Goal: Task Accomplishment & Management: Complete application form

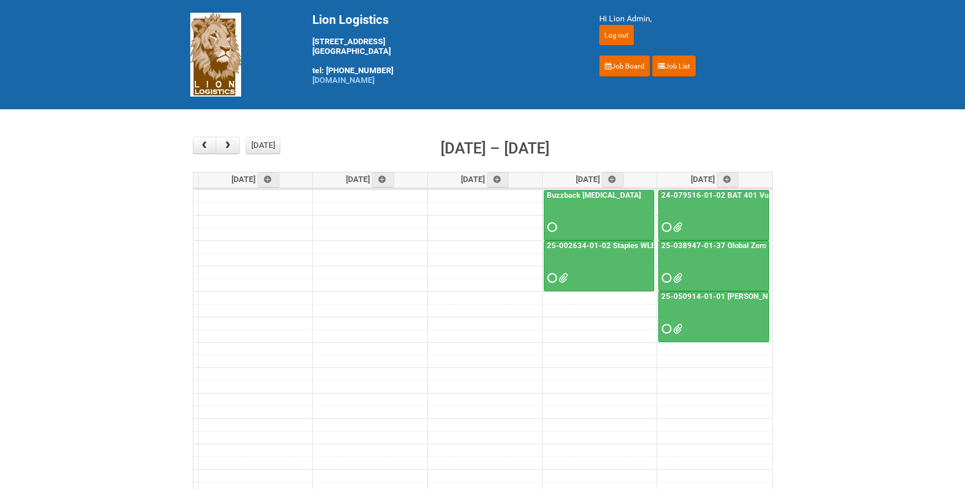
scroll to position [102, 0]
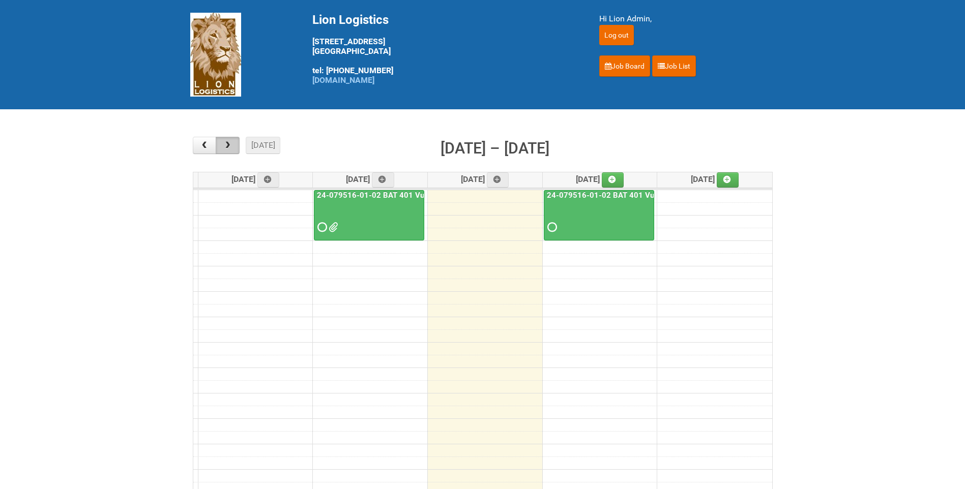
click at [238, 147] on button "button" at bounding box center [228, 145] width 24 height 17
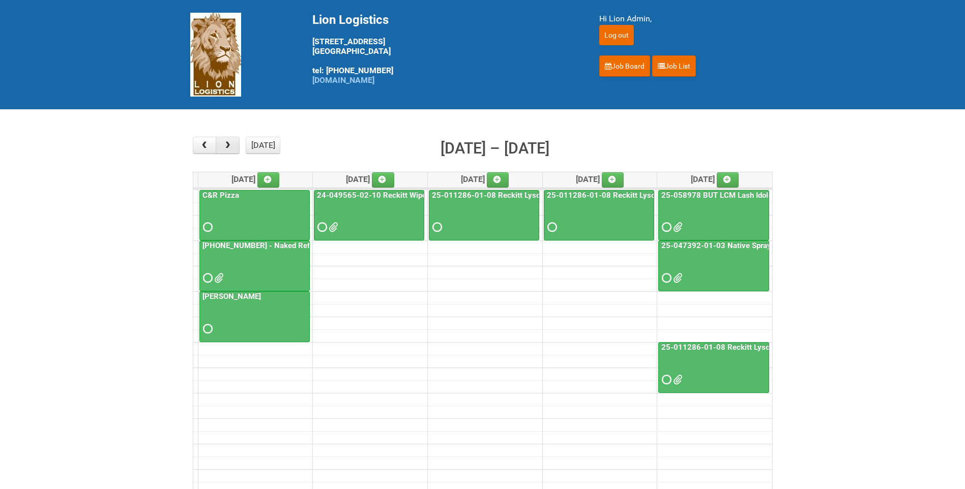
click at [238, 147] on button "button" at bounding box center [228, 145] width 24 height 17
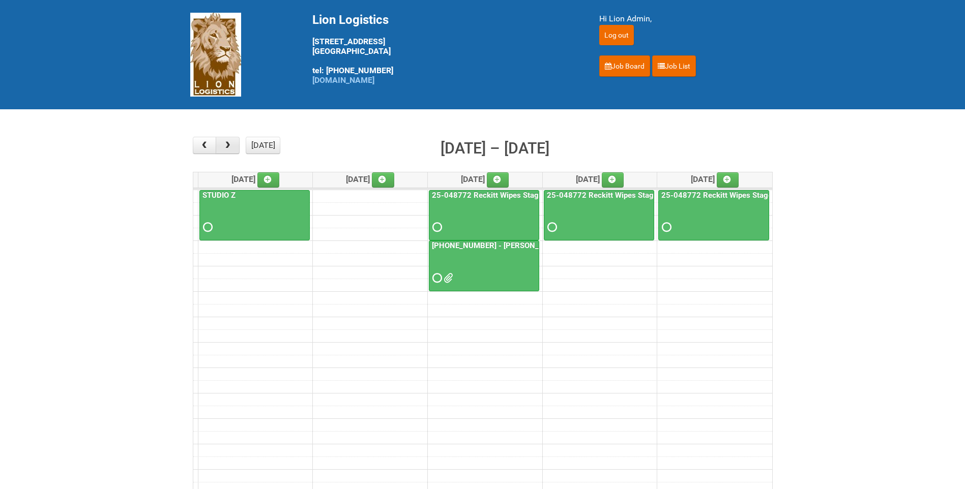
click at [238, 147] on button "button" at bounding box center [228, 145] width 24 height 17
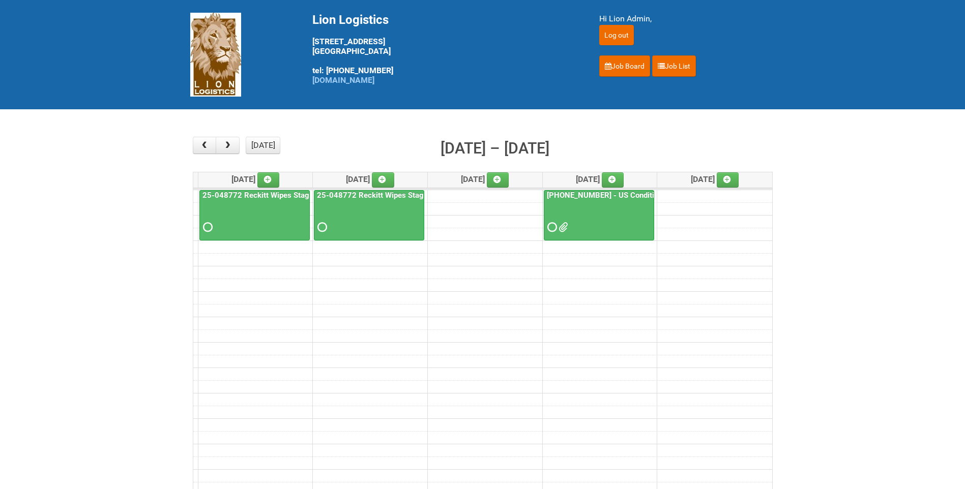
click at [624, 196] on link "25-058204-01 - US Conditioner Product Test" at bounding box center [630, 195] width 171 height 9
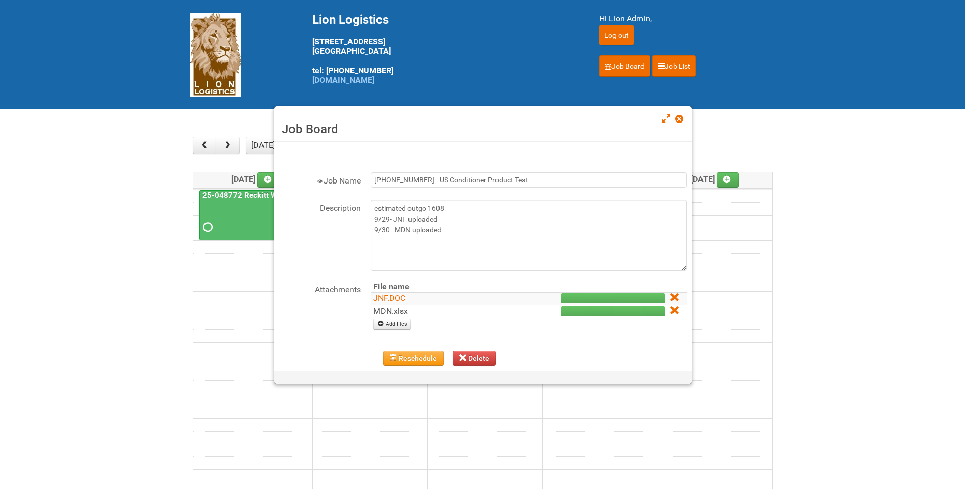
click at [400, 310] on link "MDN.xlsx" at bounding box center [390, 311] width 35 height 10
click at [677, 119] on span at bounding box center [678, 118] width 7 height 7
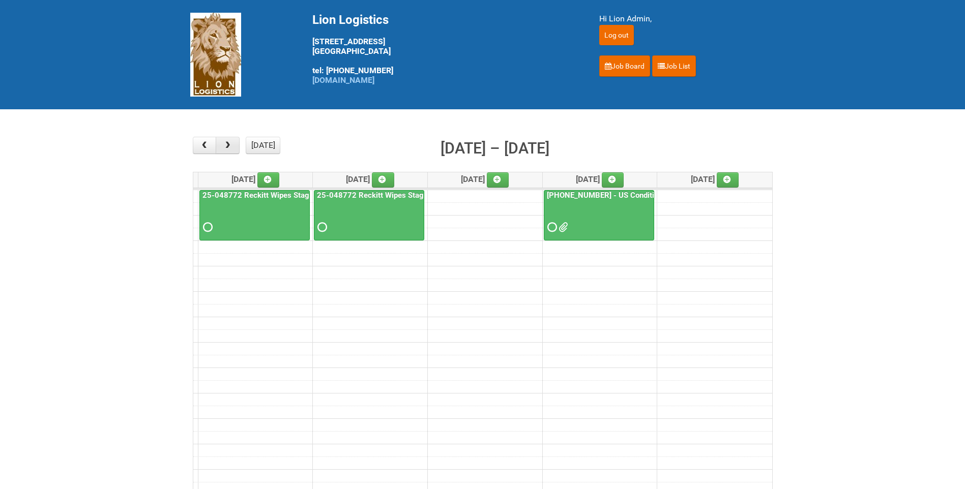
click at [230, 147] on span "button" at bounding box center [228, 145] width 10 height 8
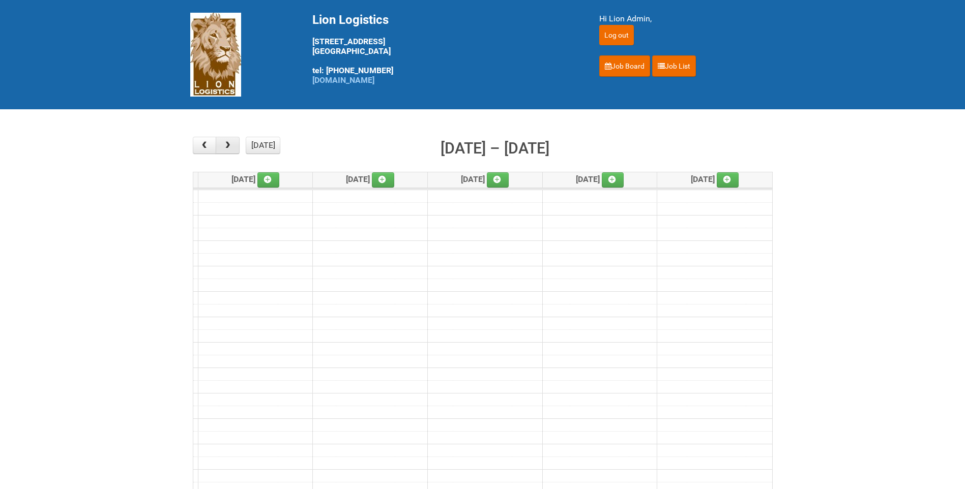
click at [230, 147] on span "button" at bounding box center [228, 145] width 10 height 8
click at [203, 147] on span "button" at bounding box center [204, 145] width 10 height 8
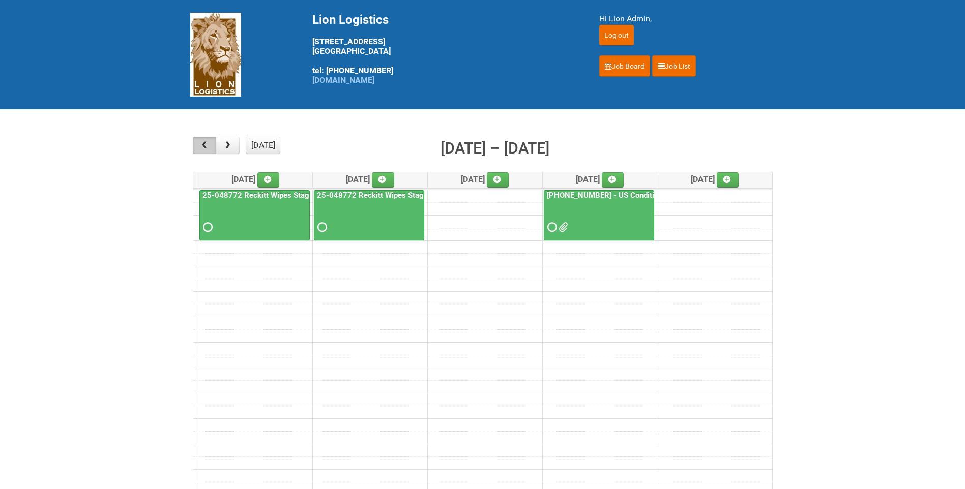
click at [203, 147] on span "button" at bounding box center [204, 145] width 10 height 8
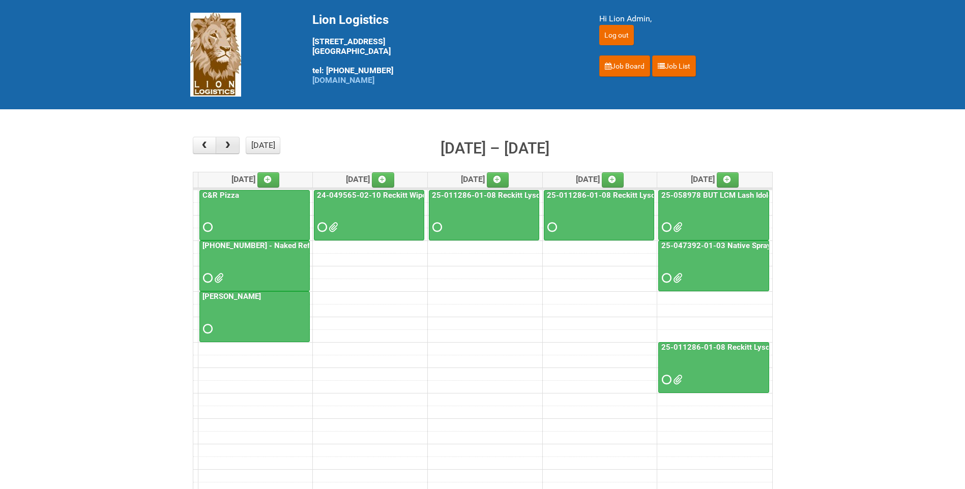
click at [233, 140] on button "button" at bounding box center [228, 145] width 24 height 17
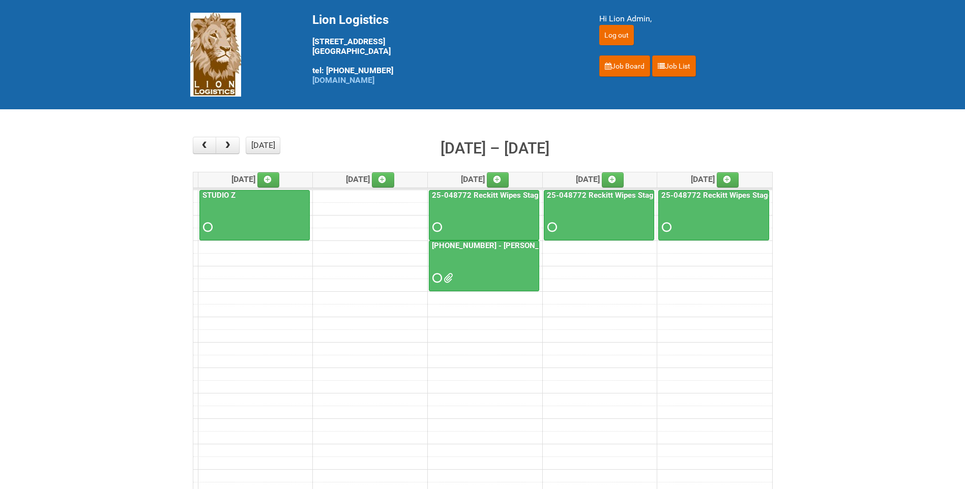
click at [494, 247] on link "25-061653-01 - Kiehl's UFC CUT US" at bounding box center [519, 245] width 179 height 9
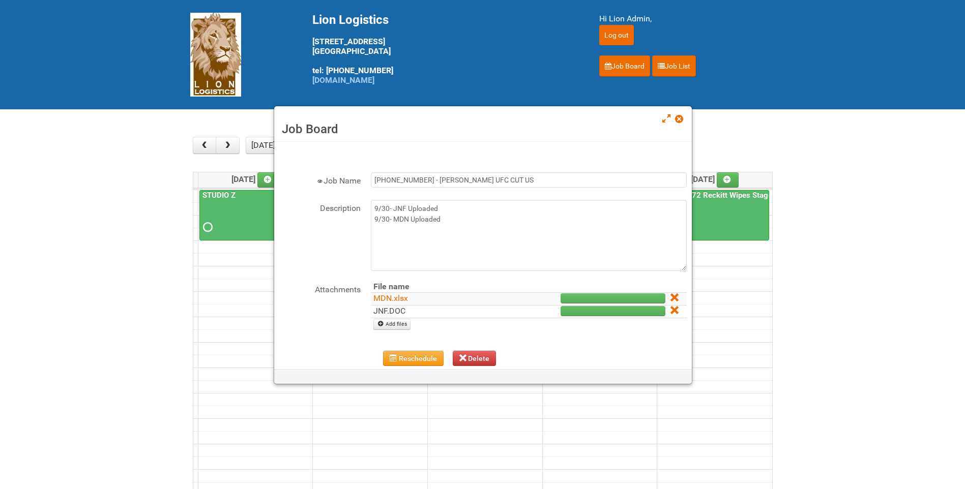
click at [395, 309] on link "JNF.DOC" at bounding box center [389, 311] width 32 height 10
click at [397, 302] on link "MDN.xlsx" at bounding box center [390, 299] width 35 height 10
click at [447, 229] on textarea "9/30- JNF Uploaded 9/30- MDN Uploaded" at bounding box center [529, 235] width 316 height 71
click at [459, 216] on textarea "9/30- JNF Uploaded 9/30- MDN Uploaded" at bounding box center [529, 235] width 316 height 71
type textarea "9/30- JNF Uploaded 9/30- MDN Uploaded 10/1-- uploaded MDN 2"
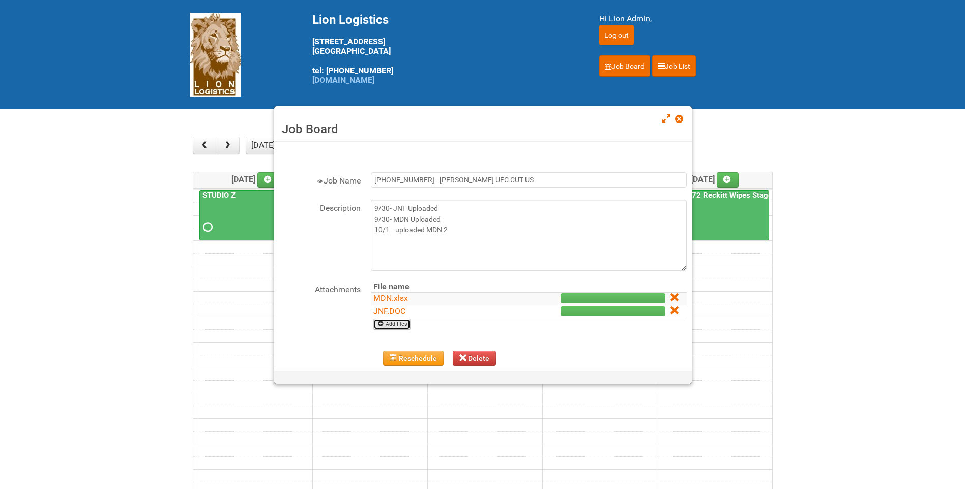
click at [395, 322] on link "Add files" at bounding box center [391, 324] width 37 height 11
type input "C:\fakepath\MDN (2).xlsx"
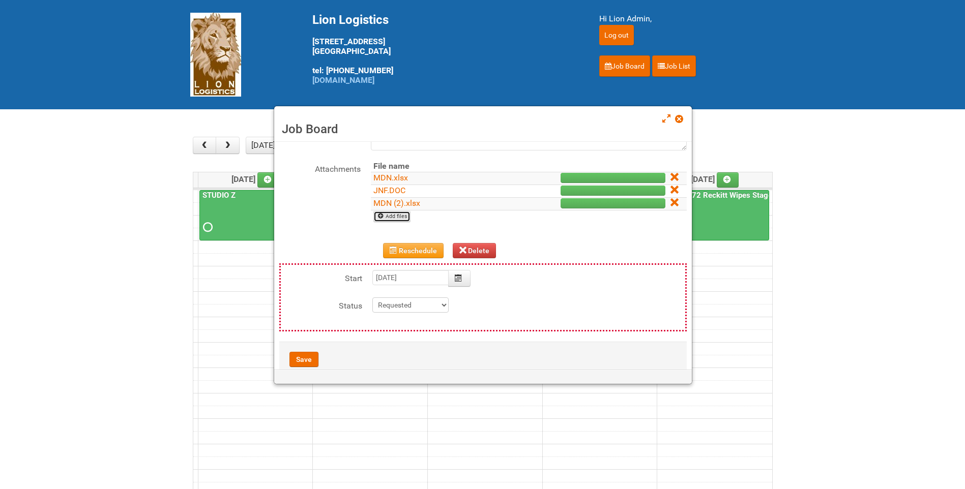
scroll to position [143, 0]
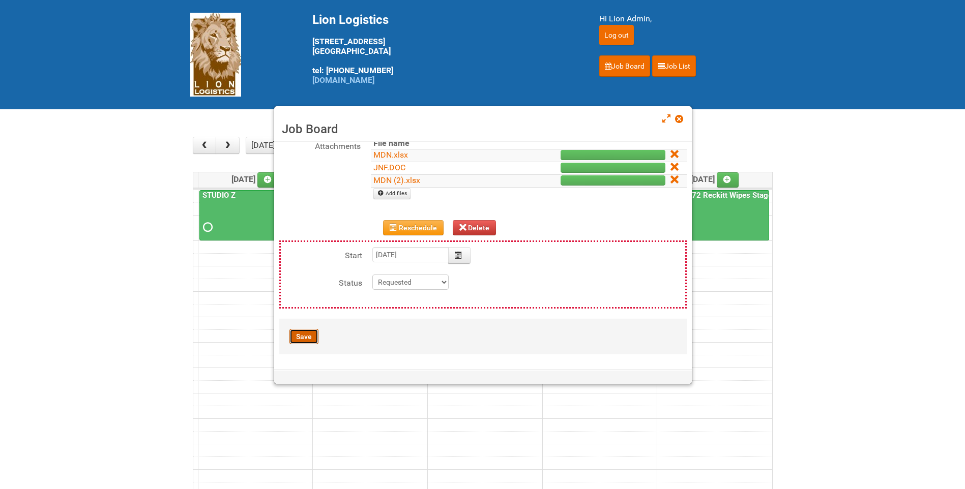
click at [299, 338] on button "Save" at bounding box center [303, 336] width 29 height 15
type input "2025-10-15 11:00:00"
